Goal: Information Seeking & Learning: Learn about a topic

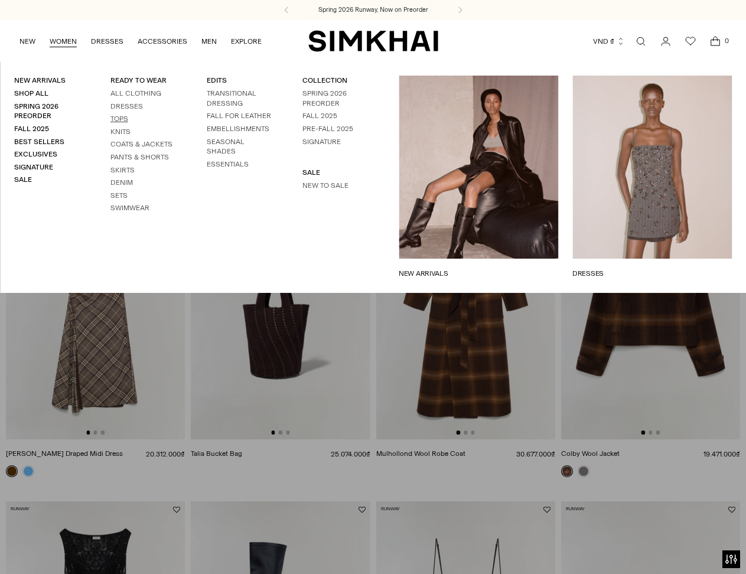
click at [122, 118] on link "Tops" at bounding box center [119, 119] width 18 height 8
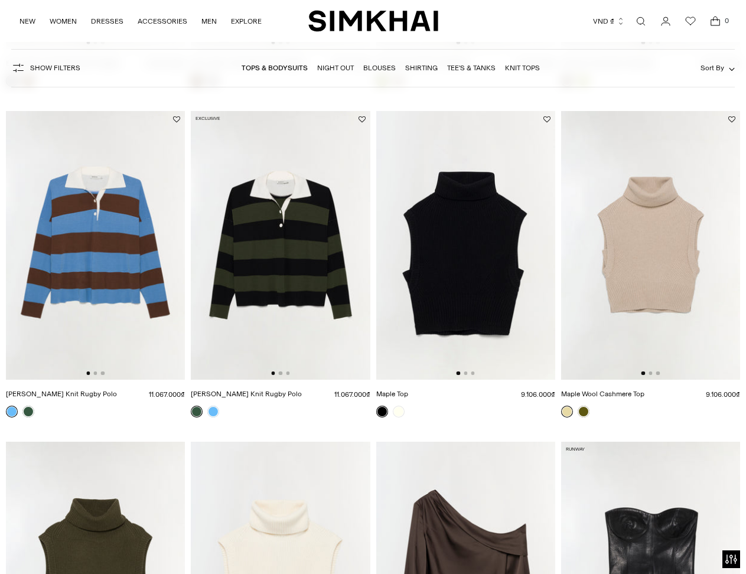
scroll to position [2479, 0]
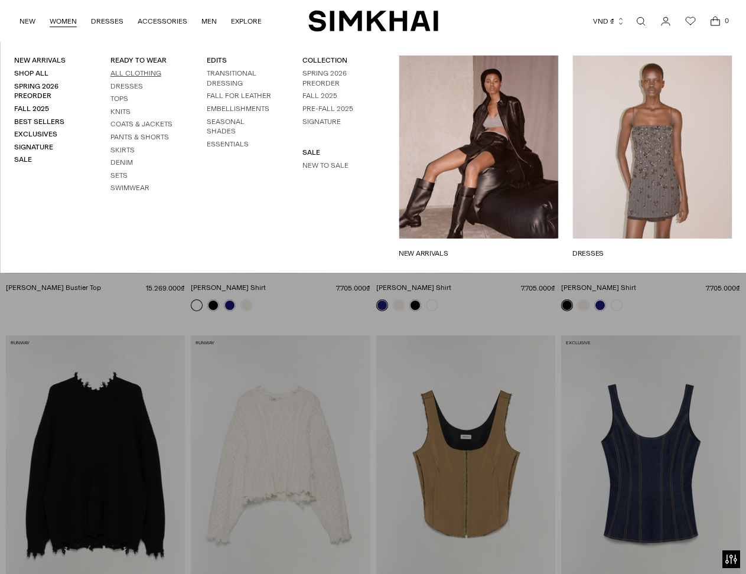
click at [130, 72] on link "All Clothing" at bounding box center [135, 73] width 51 height 8
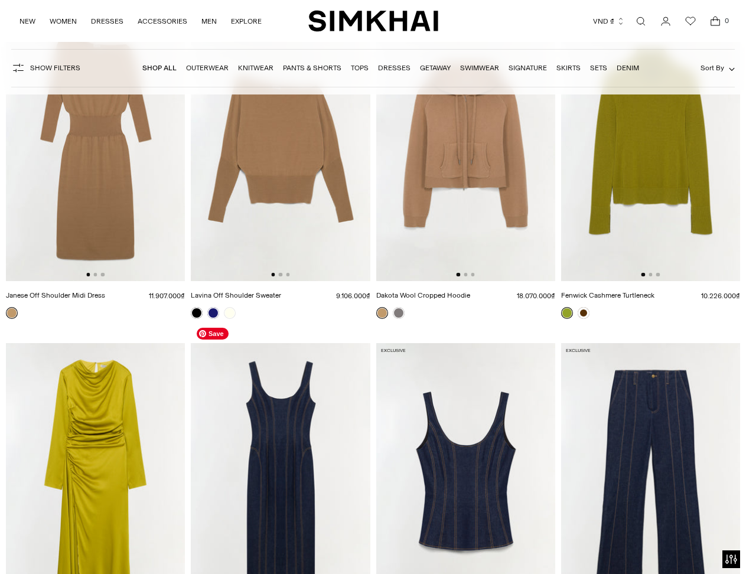
scroll to position [9386, 0]
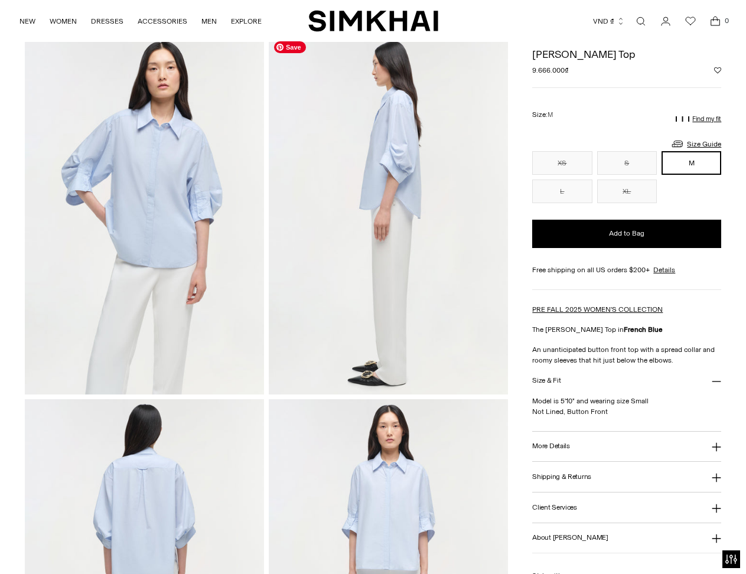
scroll to position [354, 0]
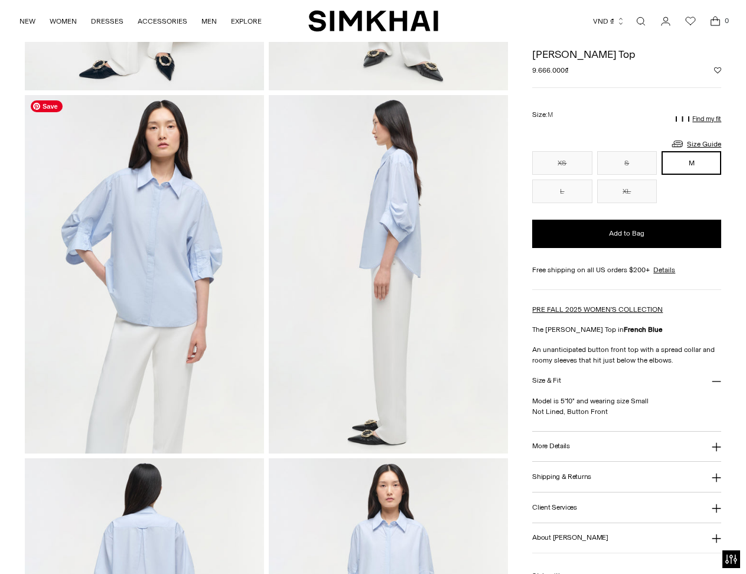
click at [150, 290] on img at bounding box center [144, 274] width 239 height 358
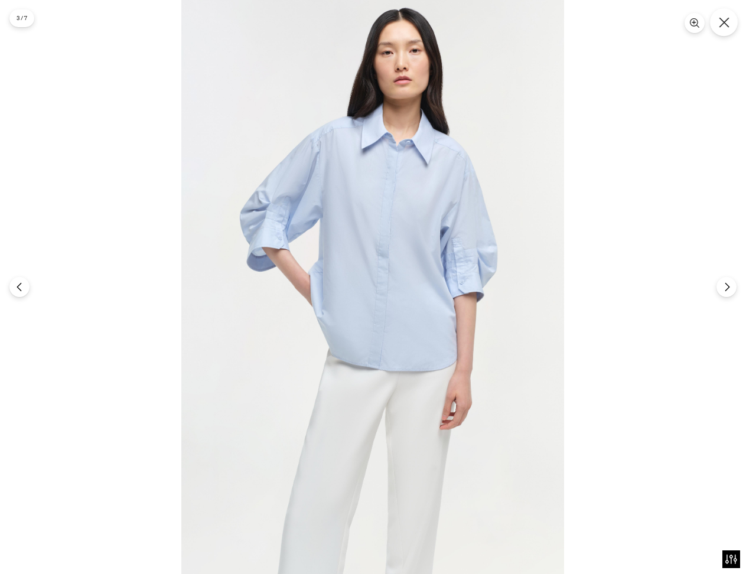
click at [715, 15] on button "Close" at bounding box center [724, 22] width 28 height 28
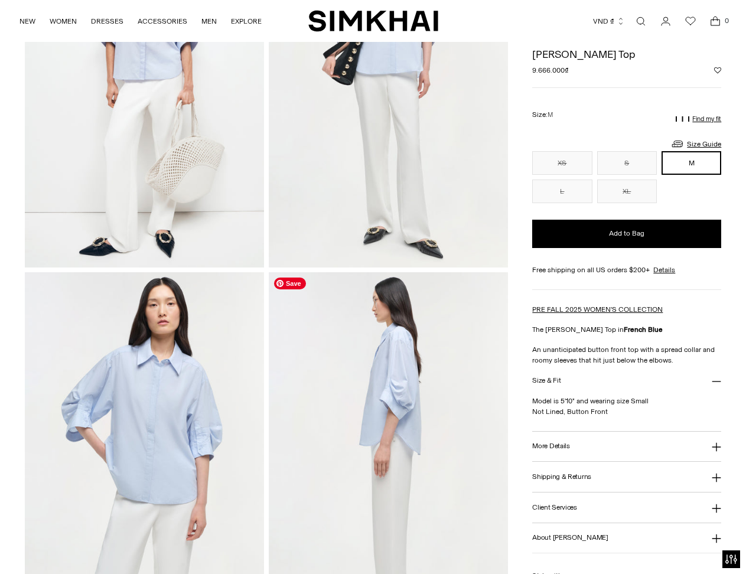
scroll to position [59, 0]
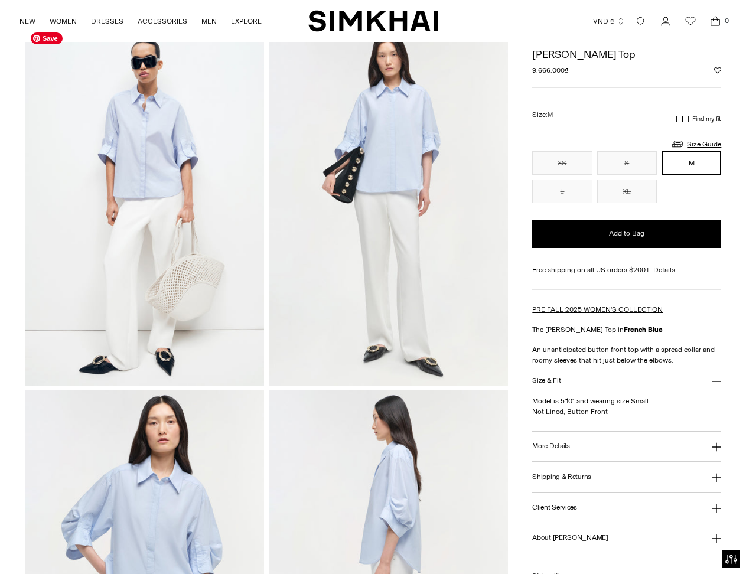
click at [144, 201] on img at bounding box center [144, 206] width 239 height 358
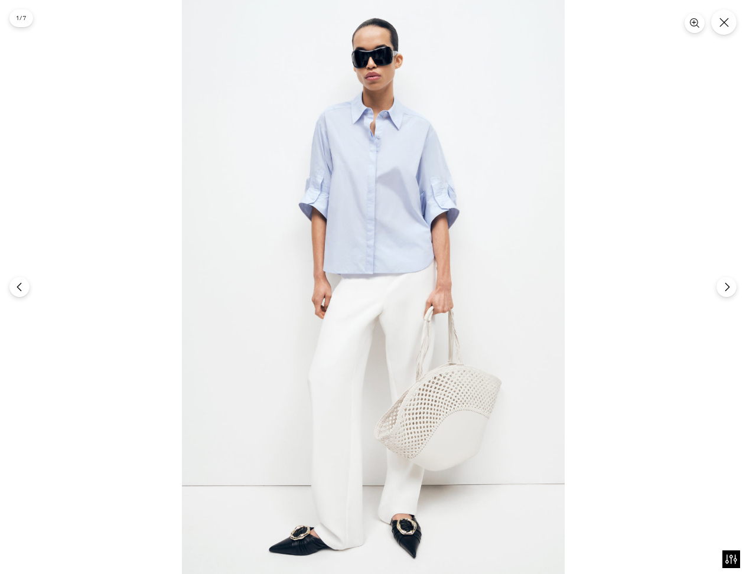
click at [134, 348] on div at bounding box center [373, 287] width 746 height 574
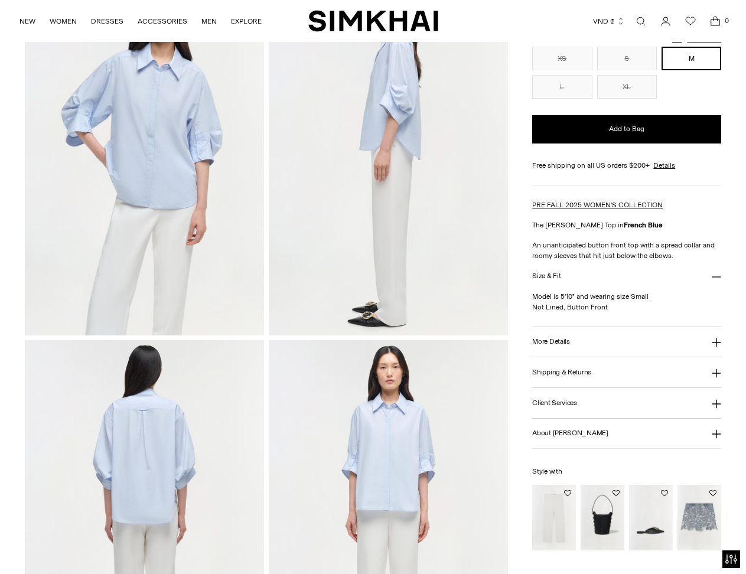
scroll to position [649, 0]
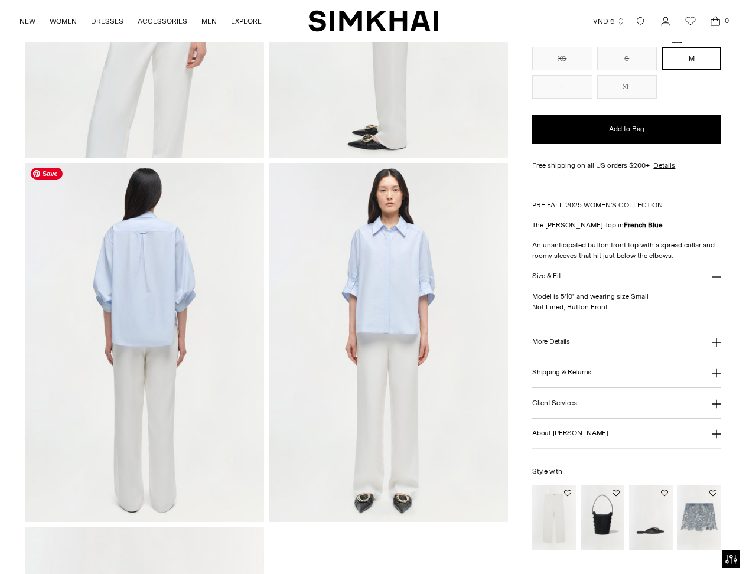
click at [112, 312] on img at bounding box center [144, 342] width 239 height 358
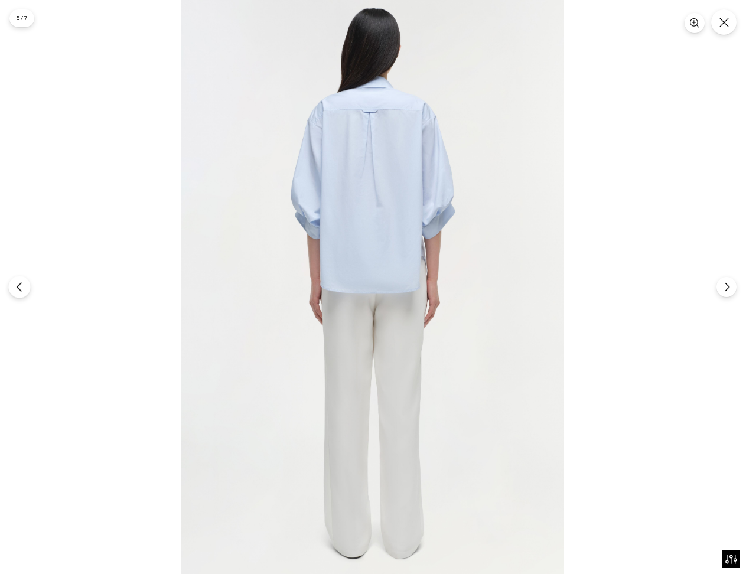
click at [21, 289] on icon "Previous" at bounding box center [19, 287] width 11 height 11
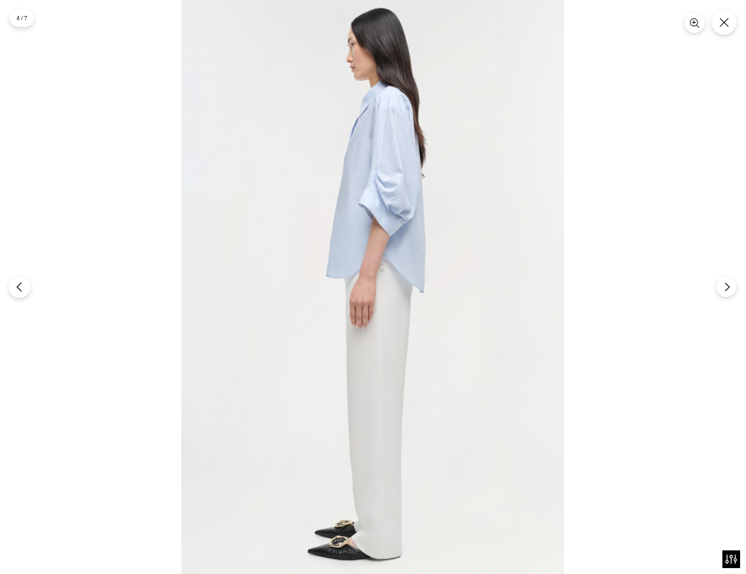
click at [21, 289] on icon "Previous" at bounding box center [19, 287] width 11 height 11
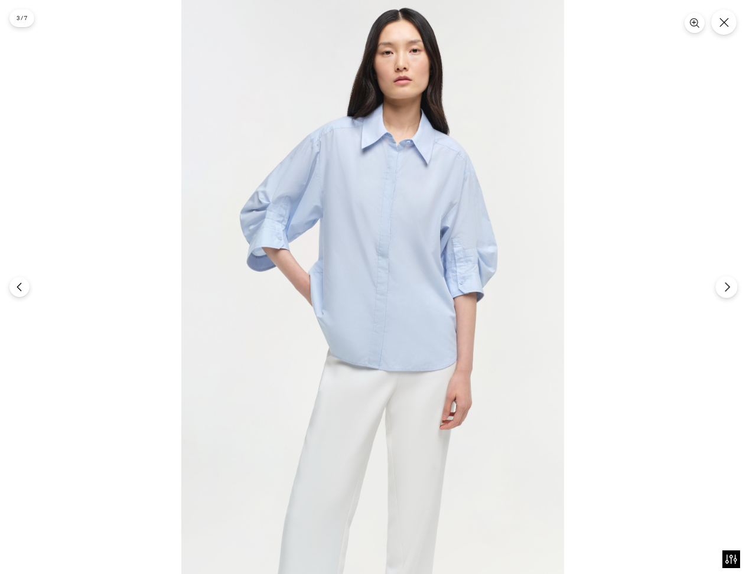
click at [719, 286] on button "Next" at bounding box center [726, 287] width 22 height 22
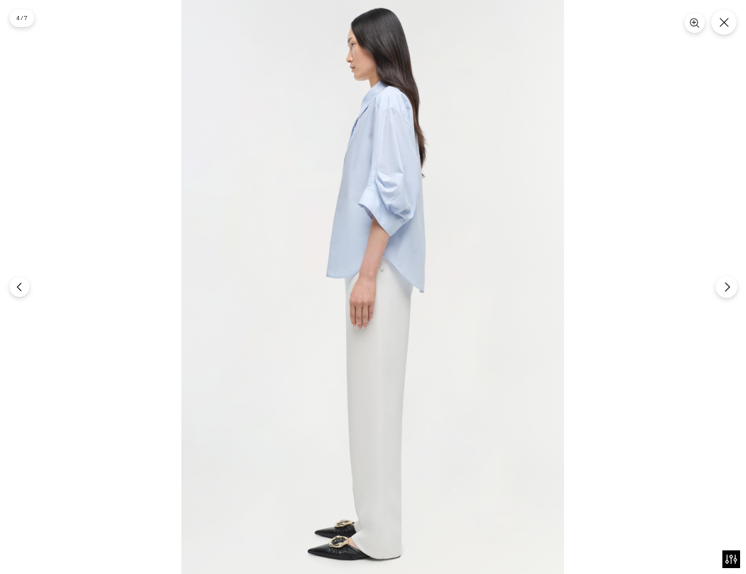
click at [719, 287] on button "Next" at bounding box center [726, 287] width 22 height 22
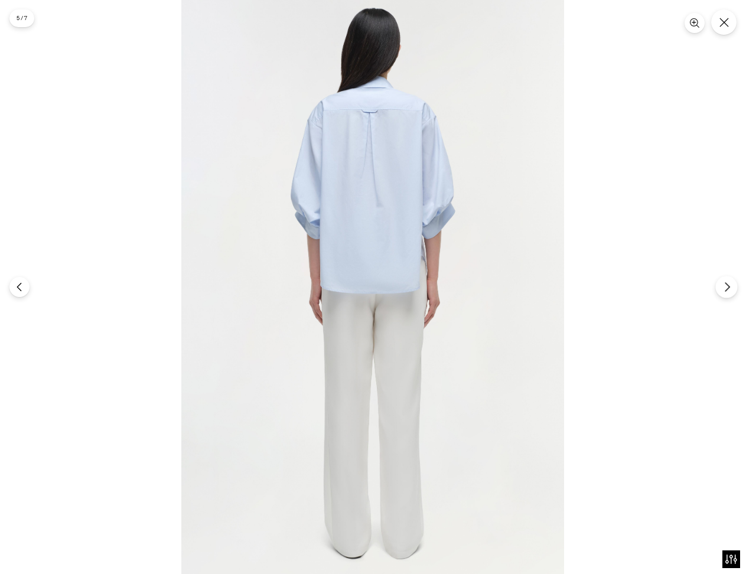
click at [727, 289] on icon "Next" at bounding box center [726, 287] width 11 height 11
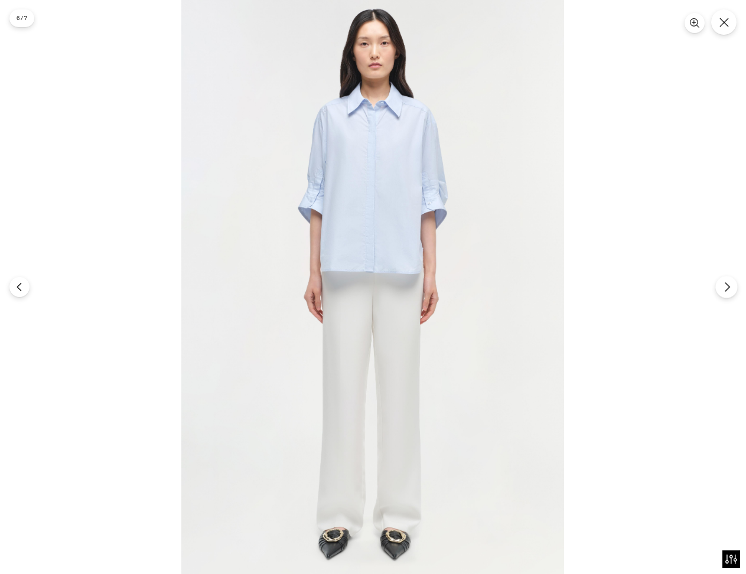
click at [727, 289] on icon "Next" at bounding box center [726, 287] width 11 height 11
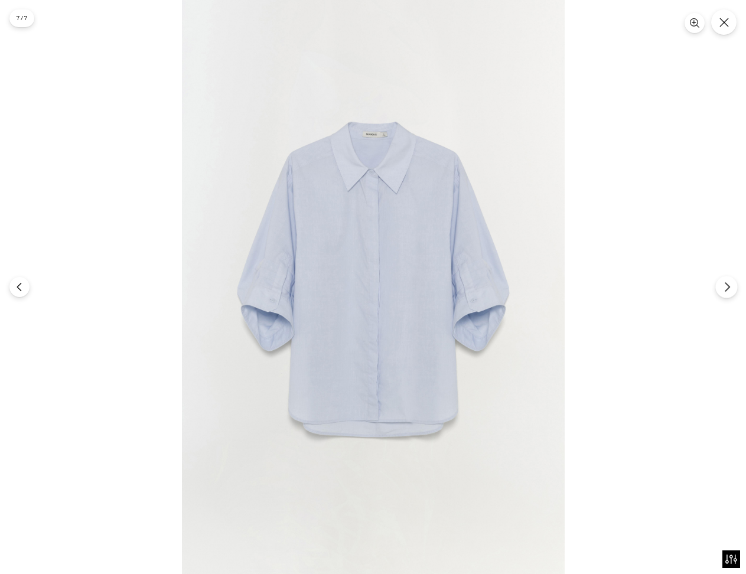
click at [727, 289] on icon "Next" at bounding box center [726, 287] width 4 height 9
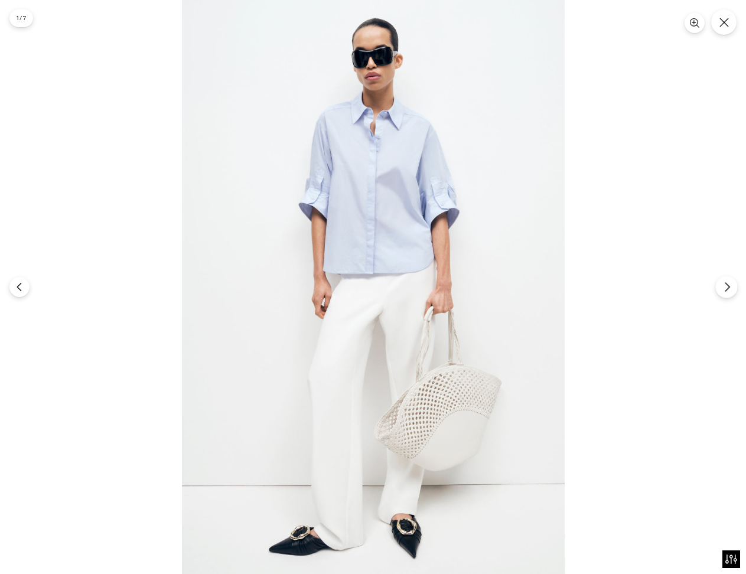
click at [728, 288] on icon "Next" at bounding box center [726, 287] width 4 height 9
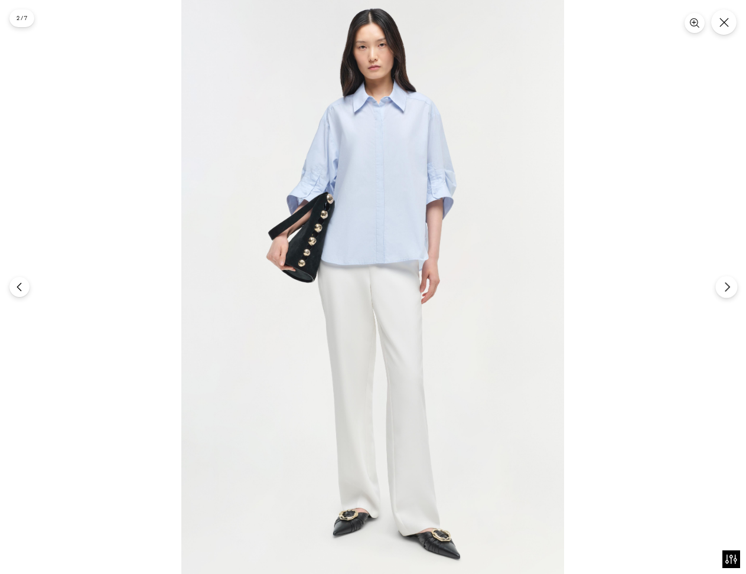
click at [728, 287] on icon "Next" at bounding box center [726, 287] width 11 height 11
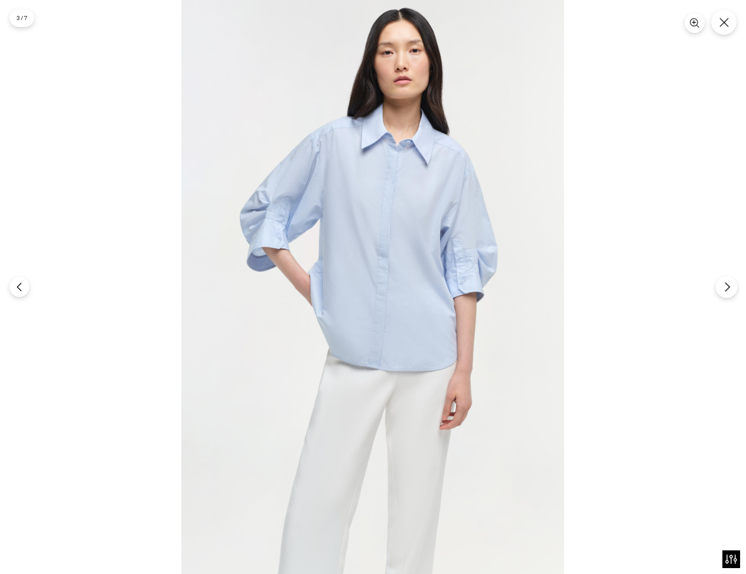
click at [728, 287] on icon "Next" at bounding box center [726, 287] width 11 height 11
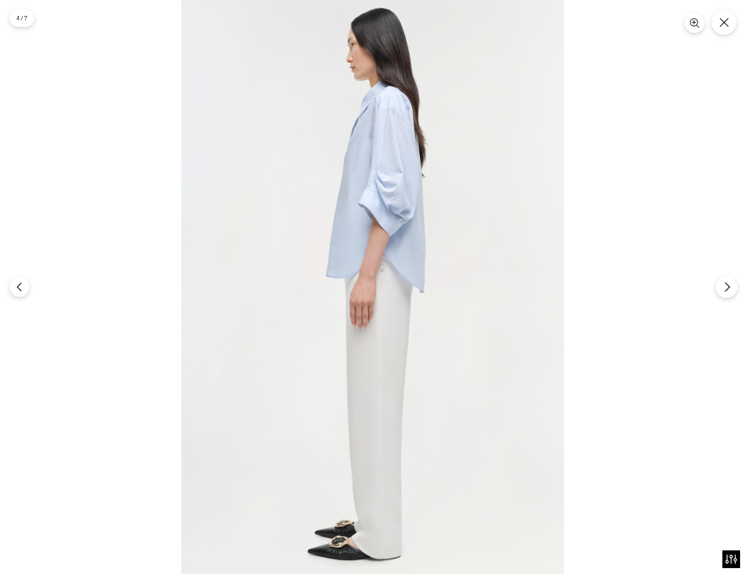
click at [728, 287] on icon "Next" at bounding box center [726, 287] width 11 height 11
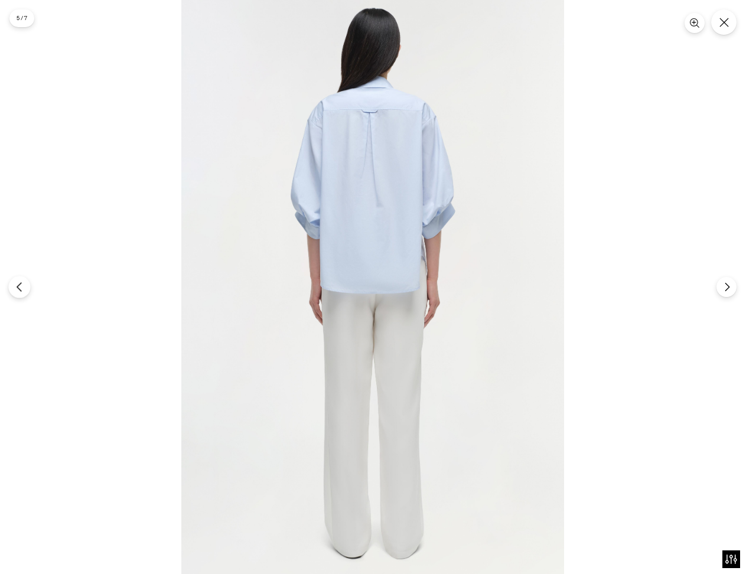
click at [19, 286] on icon "Previous" at bounding box center [19, 287] width 11 height 11
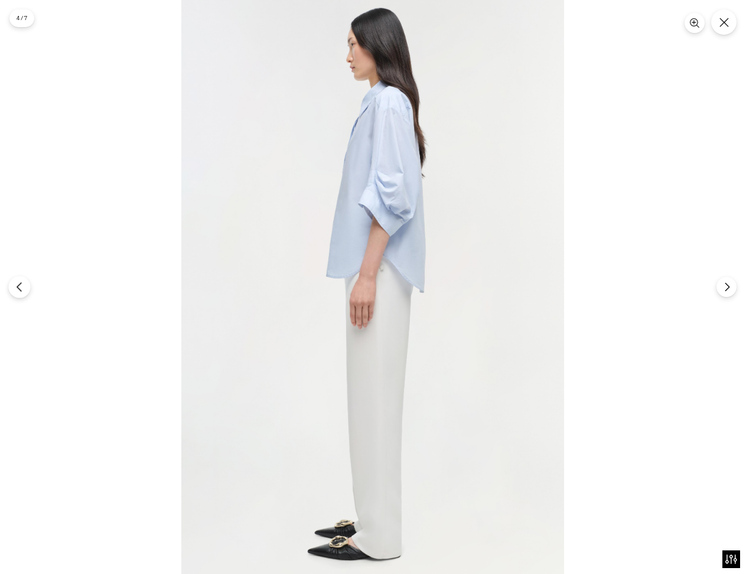
click at [22, 286] on icon "Previous" at bounding box center [19, 287] width 11 height 11
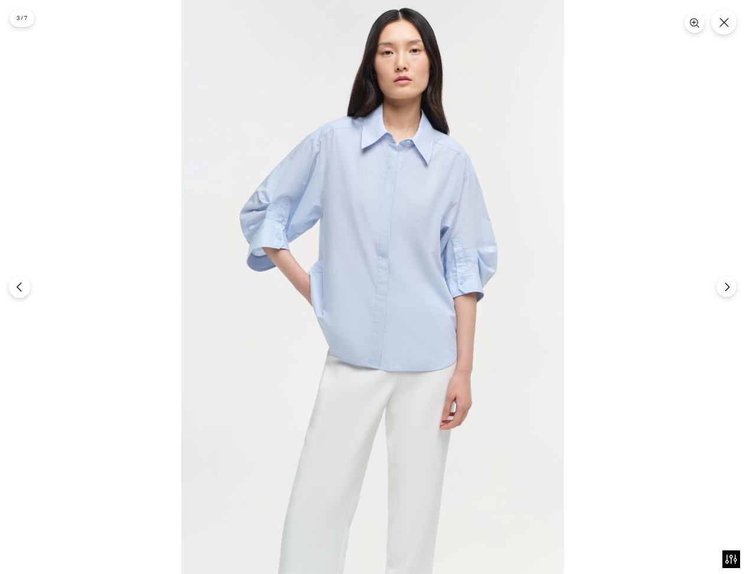
click at [22, 286] on icon "Previous" at bounding box center [19, 287] width 11 height 11
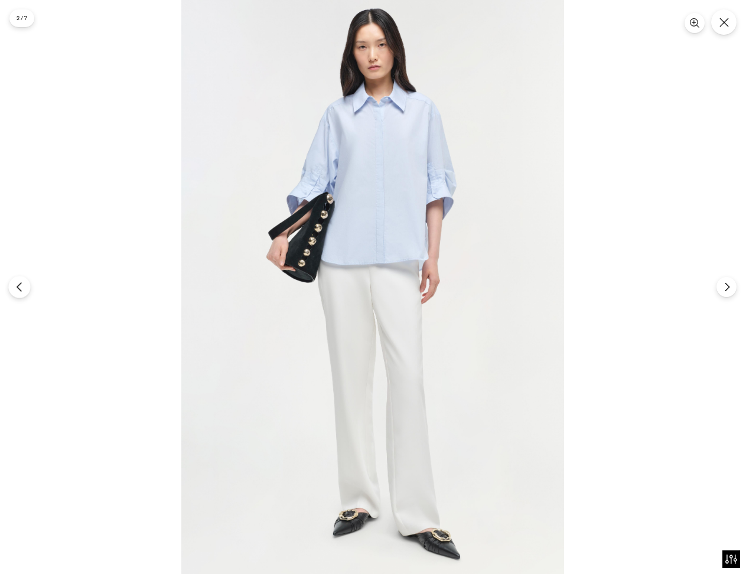
click at [8, 286] on button "Previous" at bounding box center [19, 287] width 22 height 22
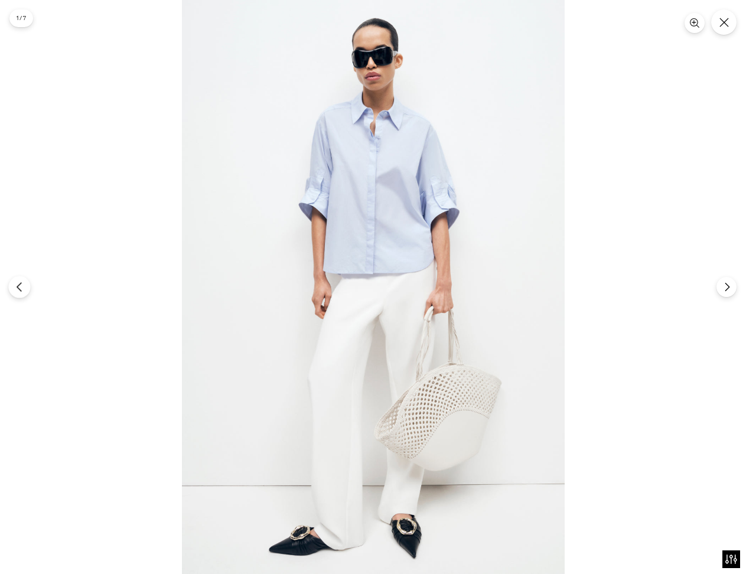
click at [8, 286] on button "Previous" at bounding box center [19, 287] width 22 height 22
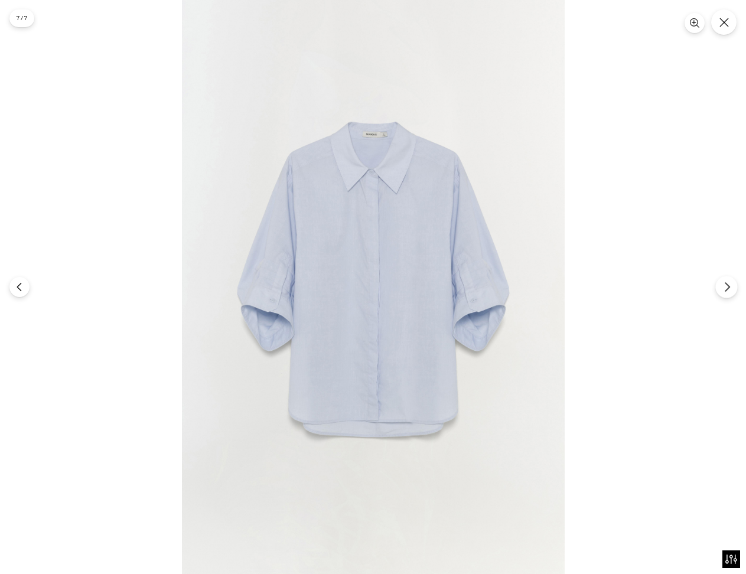
click at [728, 283] on icon "Next" at bounding box center [726, 287] width 11 height 11
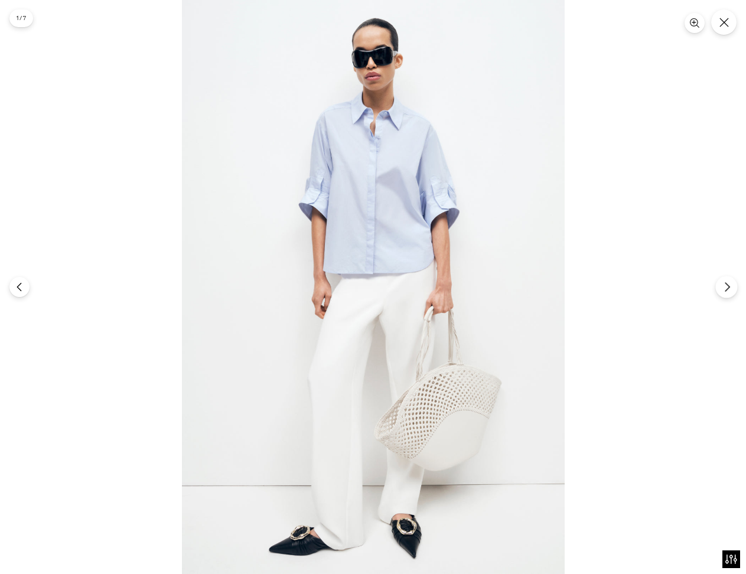
click at [728, 283] on icon "Next" at bounding box center [726, 287] width 11 height 11
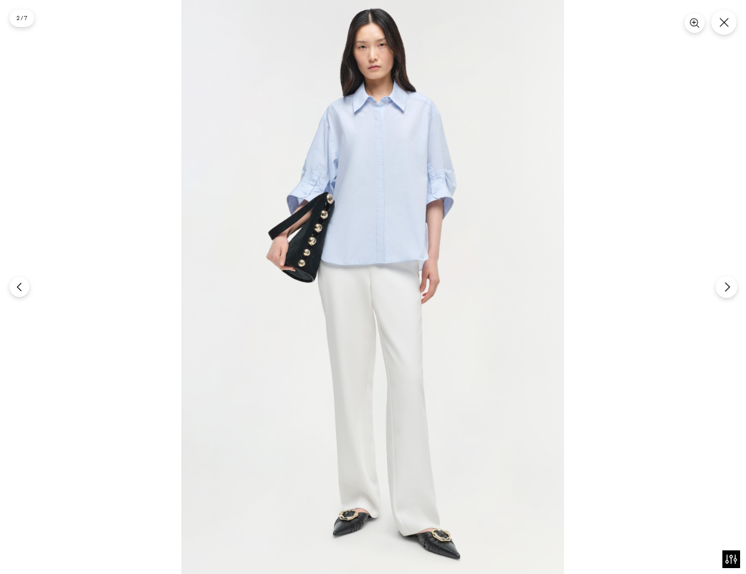
click at [727, 283] on icon "Next" at bounding box center [726, 287] width 11 height 11
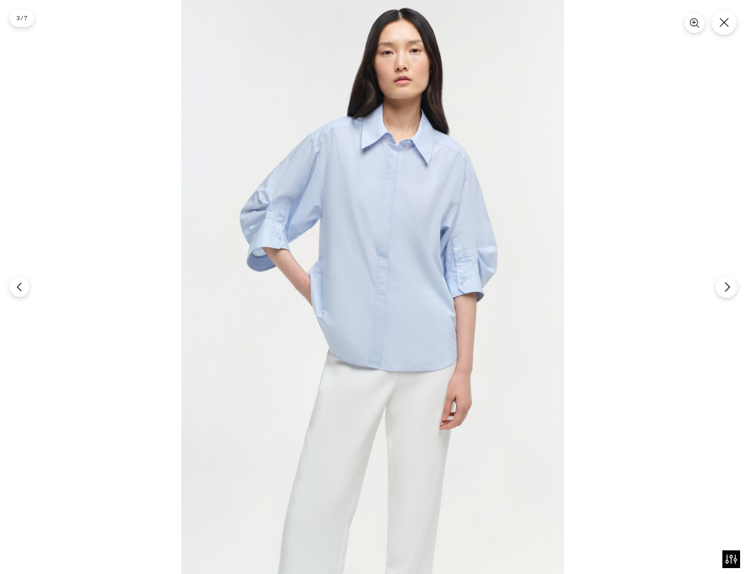
click at [727, 283] on icon "Next" at bounding box center [726, 287] width 11 height 11
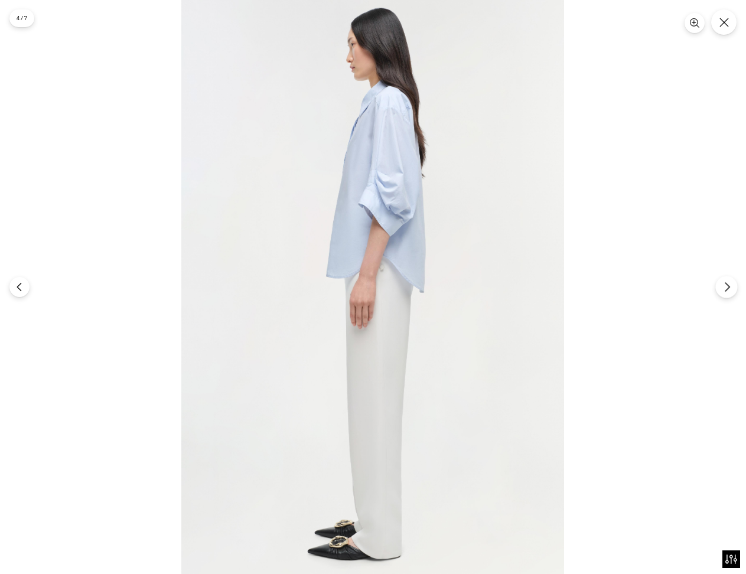
click at [727, 283] on icon "Next" at bounding box center [726, 287] width 11 height 11
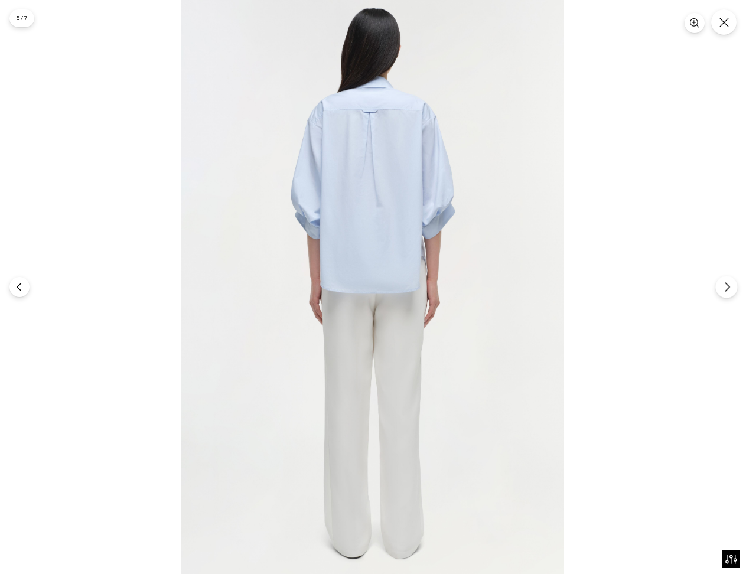
click at [717, 287] on button "Next" at bounding box center [726, 287] width 22 height 22
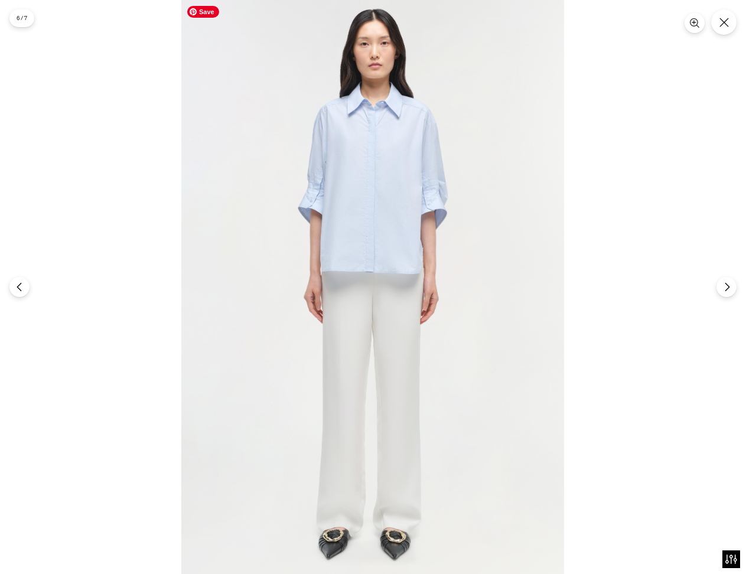
click at [556, 220] on img at bounding box center [372, 287] width 383 height 574
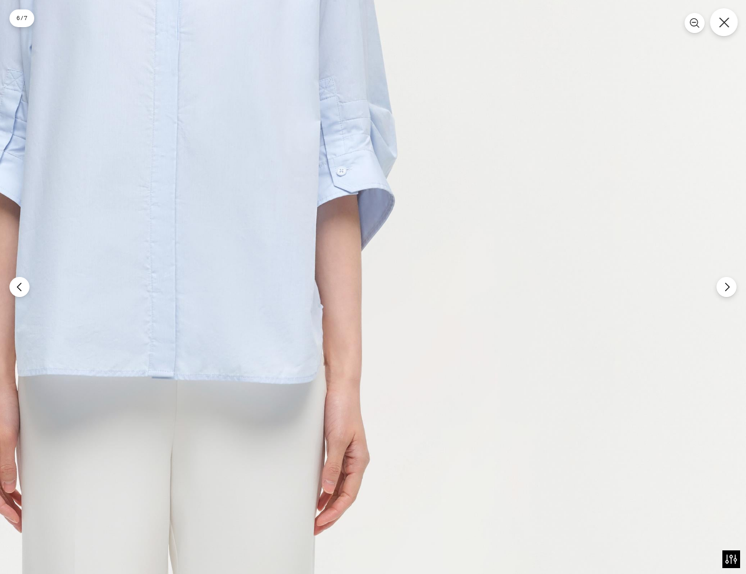
click at [728, 23] on icon "Close" at bounding box center [723, 22] width 11 height 11
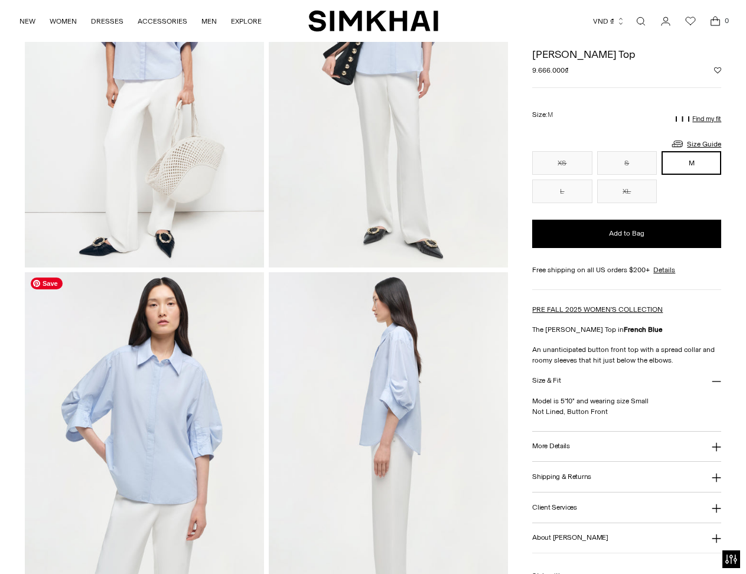
scroll to position [0, 0]
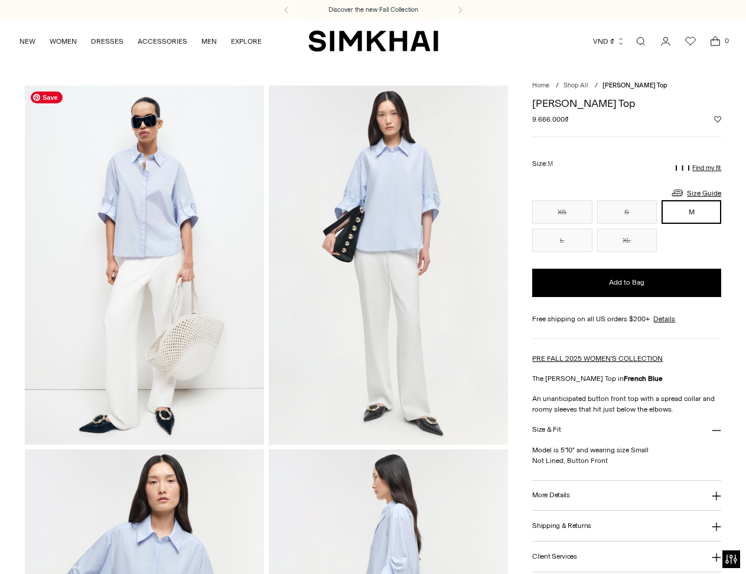
drag, startPoint x: 118, startPoint y: 270, endPoint x: 404, endPoint y: 271, distance: 285.7
click at [404, 271] on img at bounding box center [388, 265] width 239 height 359
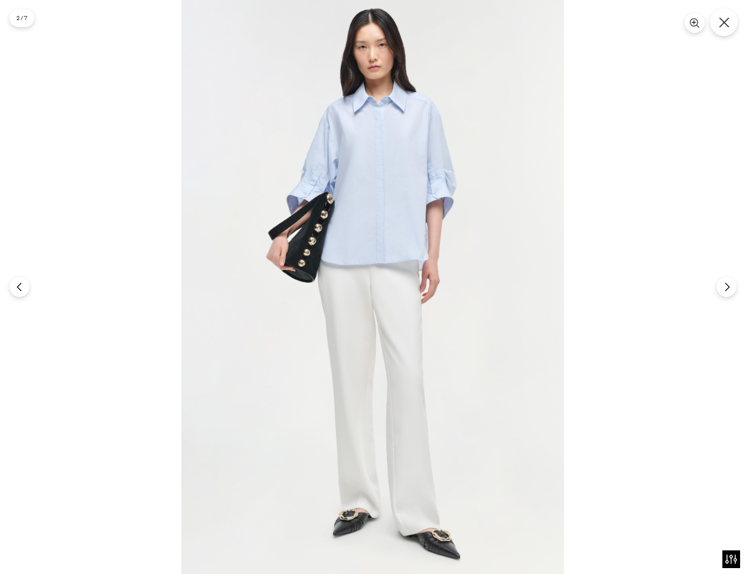
click at [717, 32] on button "Close" at bounding box center [724, 22] width 28 height 28
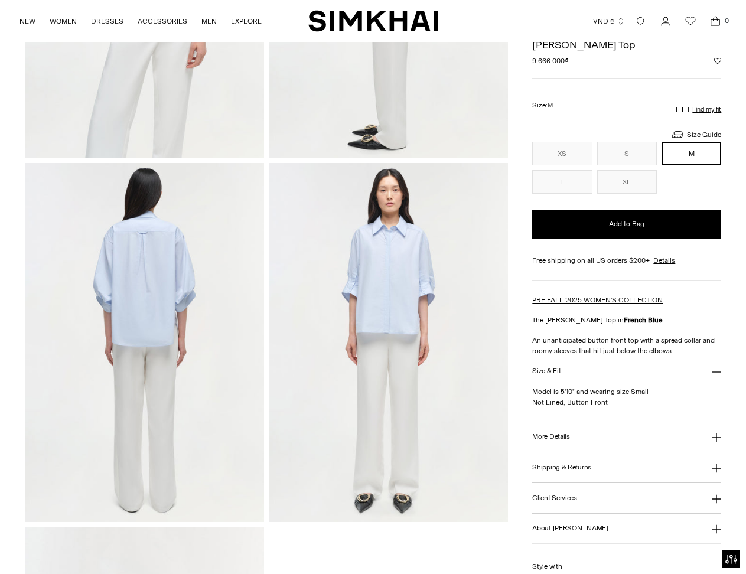
scroll to position [472, 0]
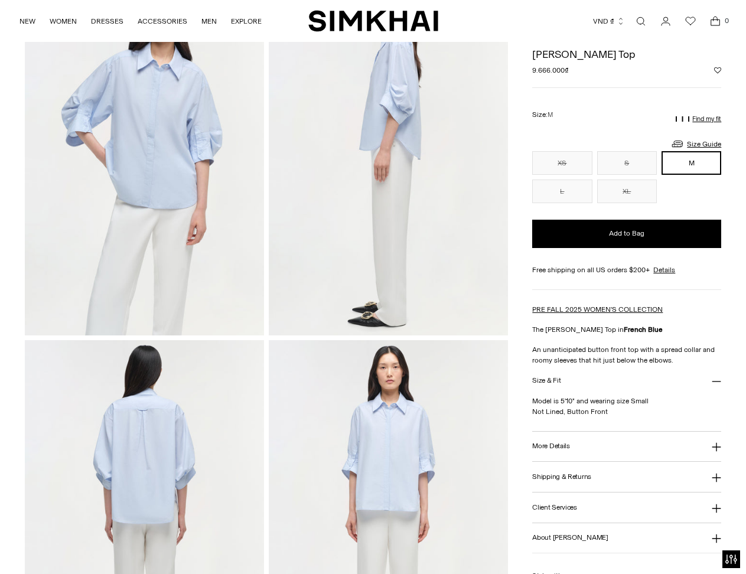
click at [380, 198] on img at bounding box center [388, 156] width 239 height 359
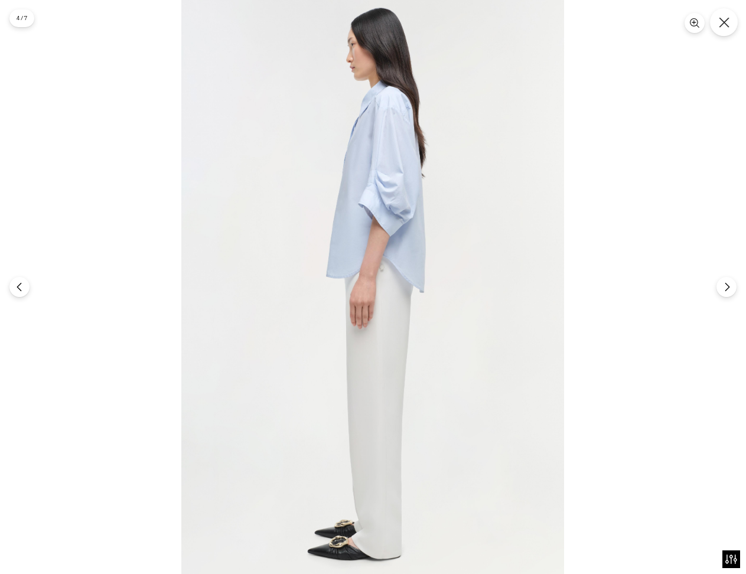
click at [726, 21] on icon "Close" at bounding box center [723, 22] width 11 height 11
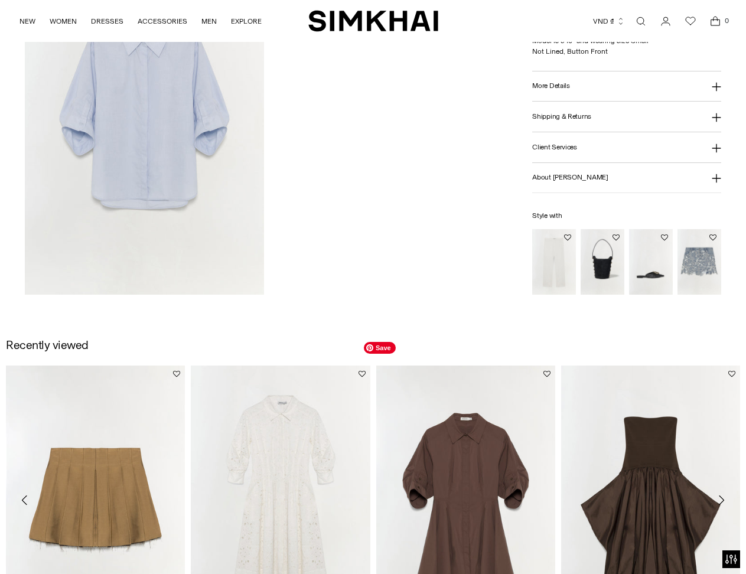
scroll to position [1358, 0]
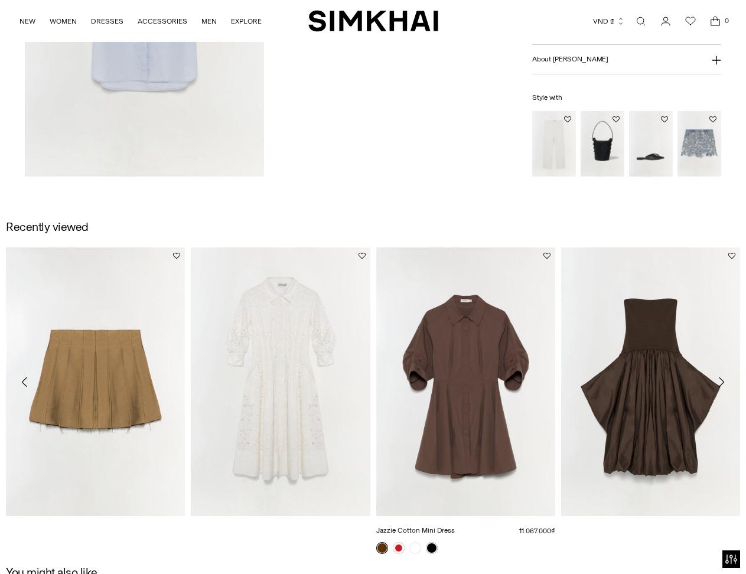
click at [452, 526] on link "Jazzie Cotton Mini Dress" at bounding box center [415, 530] width 79 height 8
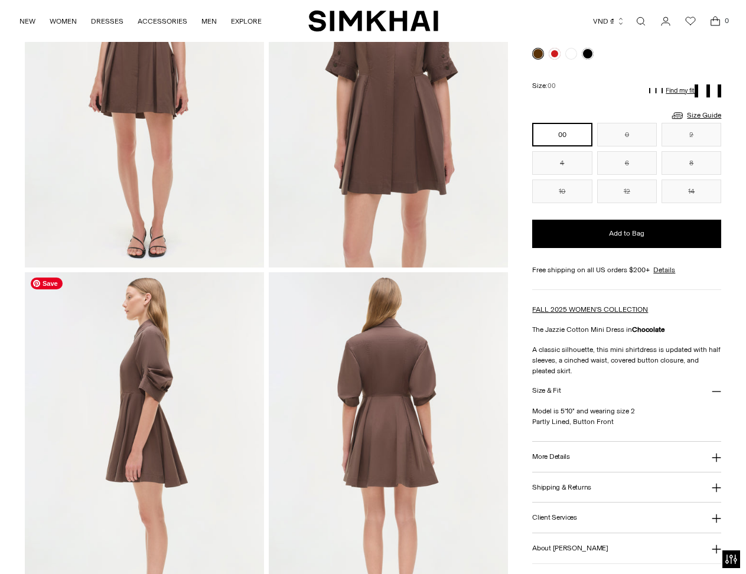
scroll to position [59, 0]
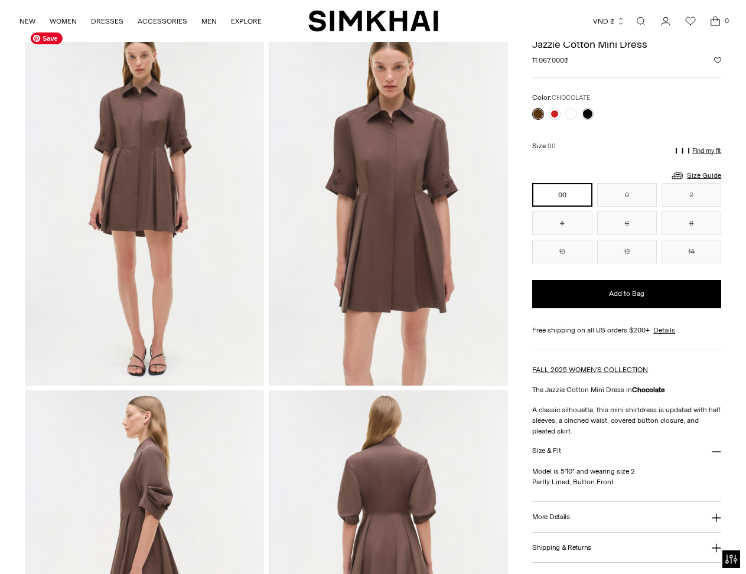
click at [121, 233] on img at bounding box center [144, 206] width 239 height 358
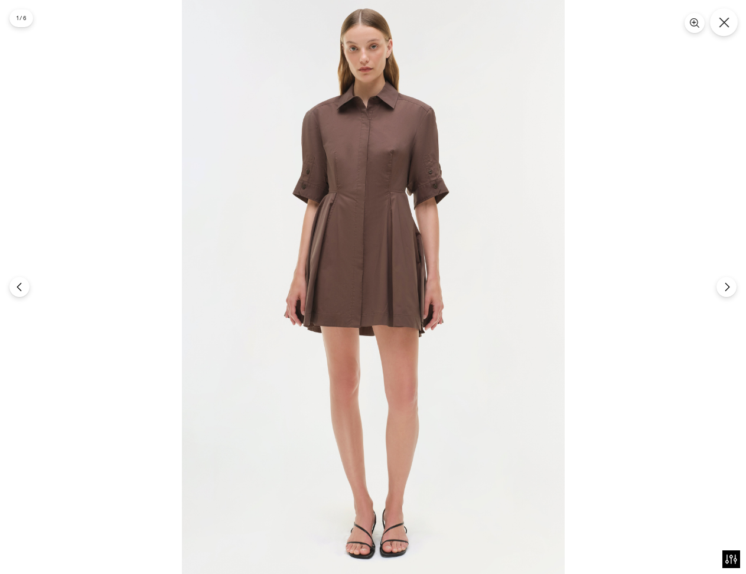
click at [714, 18] on button "Close" at bounding box center [724, 22] width 28 height 28
